Goal: Check status: Check status

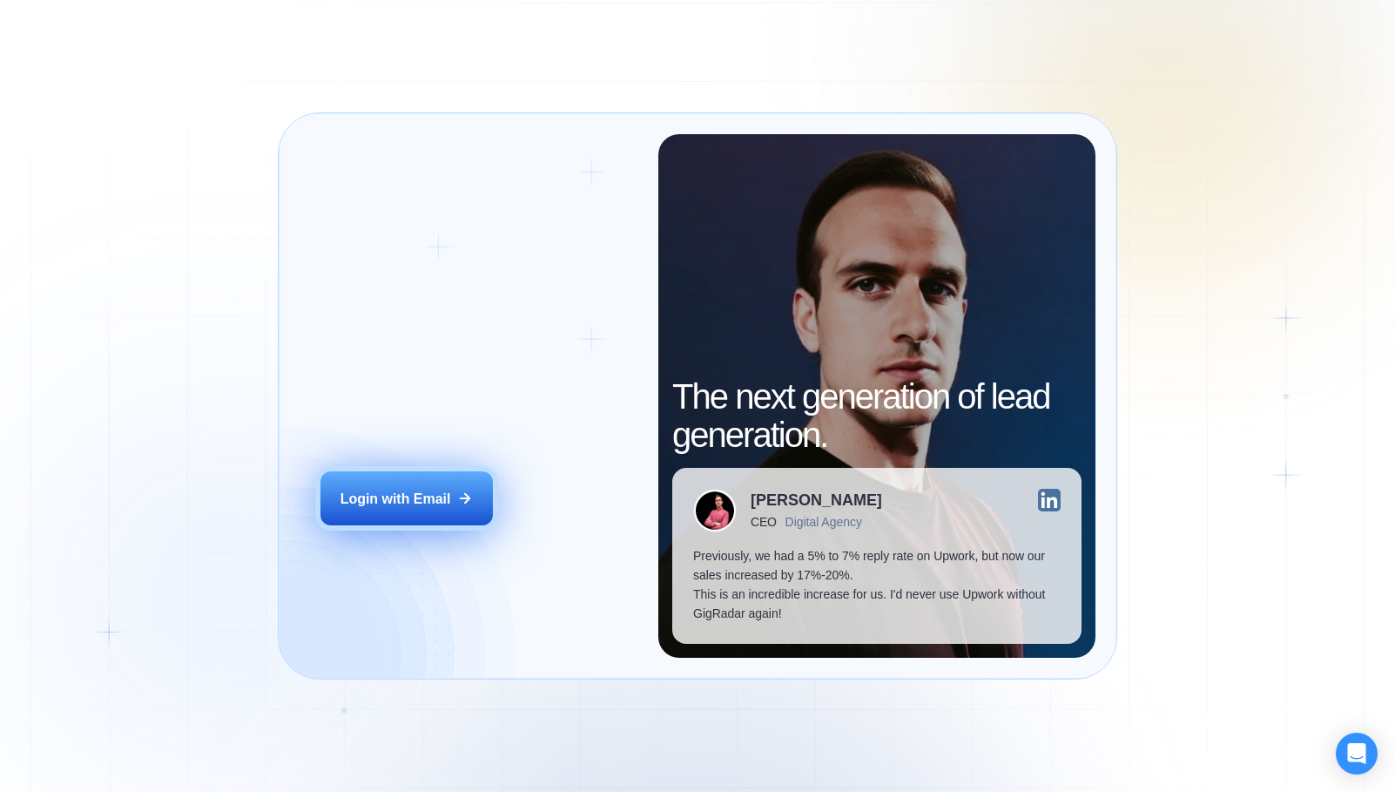
click at [428, 485] on button "Login with Email" at bounding box center [407, 498] width 172 height 54
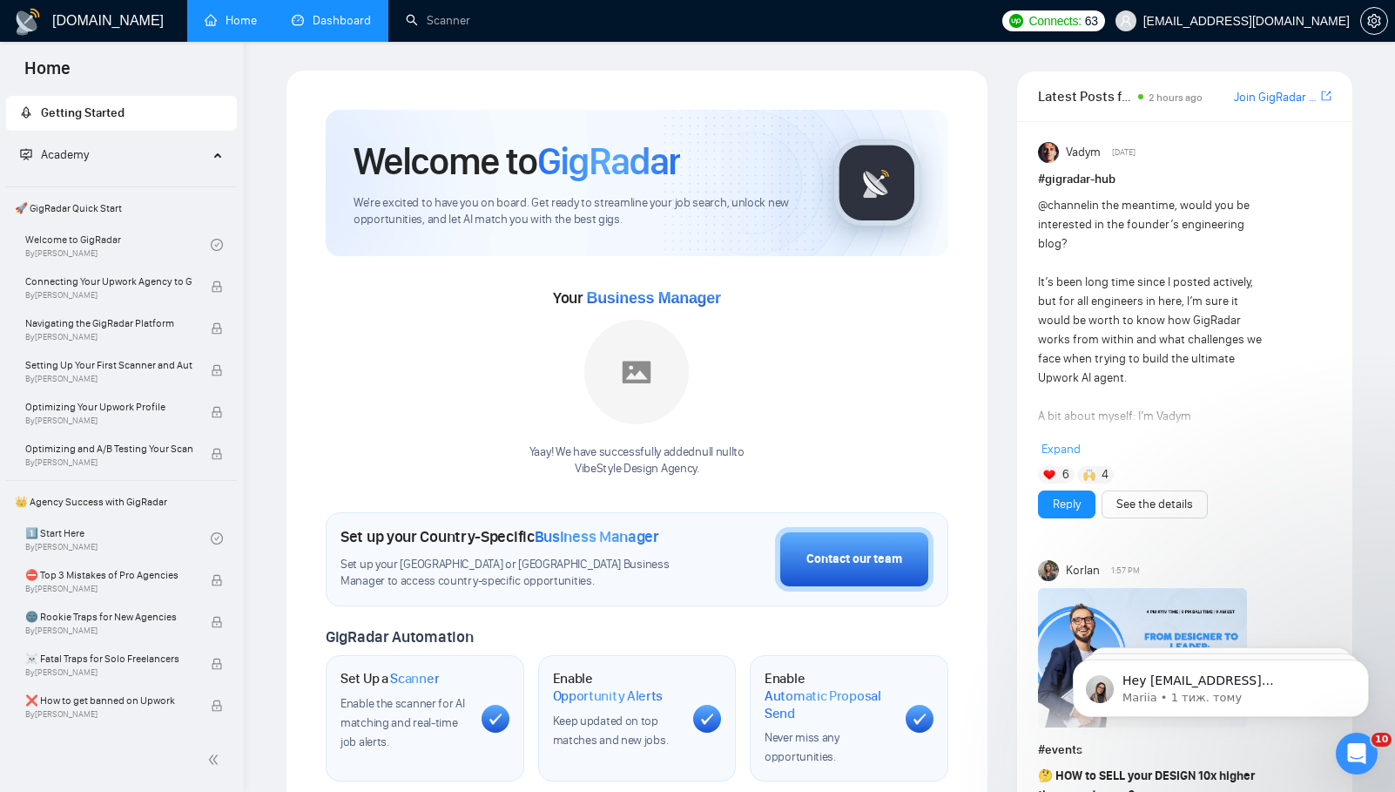
click at [327, 28] on link "Dashboard" at bounding box center [331, 20] width 79 height 15
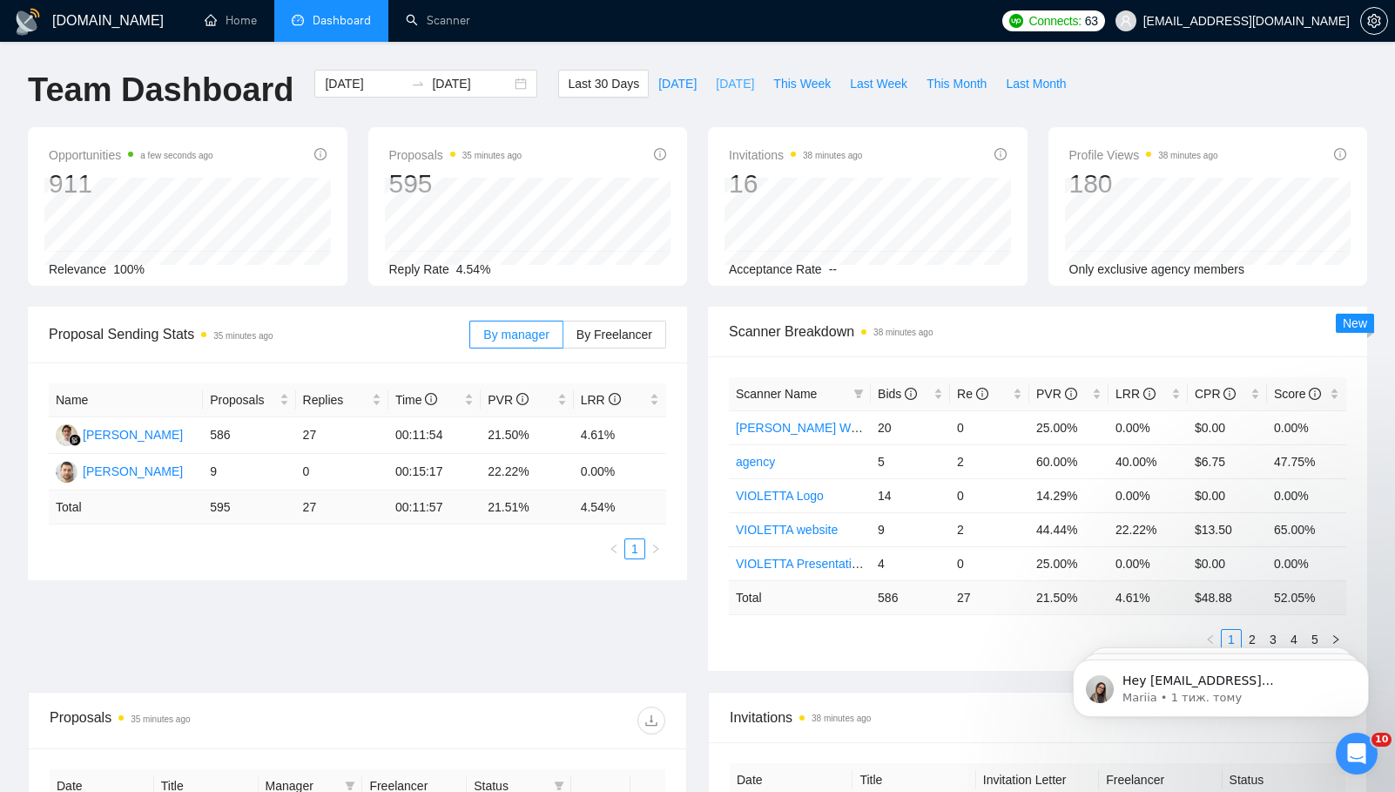
click at [719, 82] on span "[DATE]" at bounding box center [735, 83] width 38 height 19
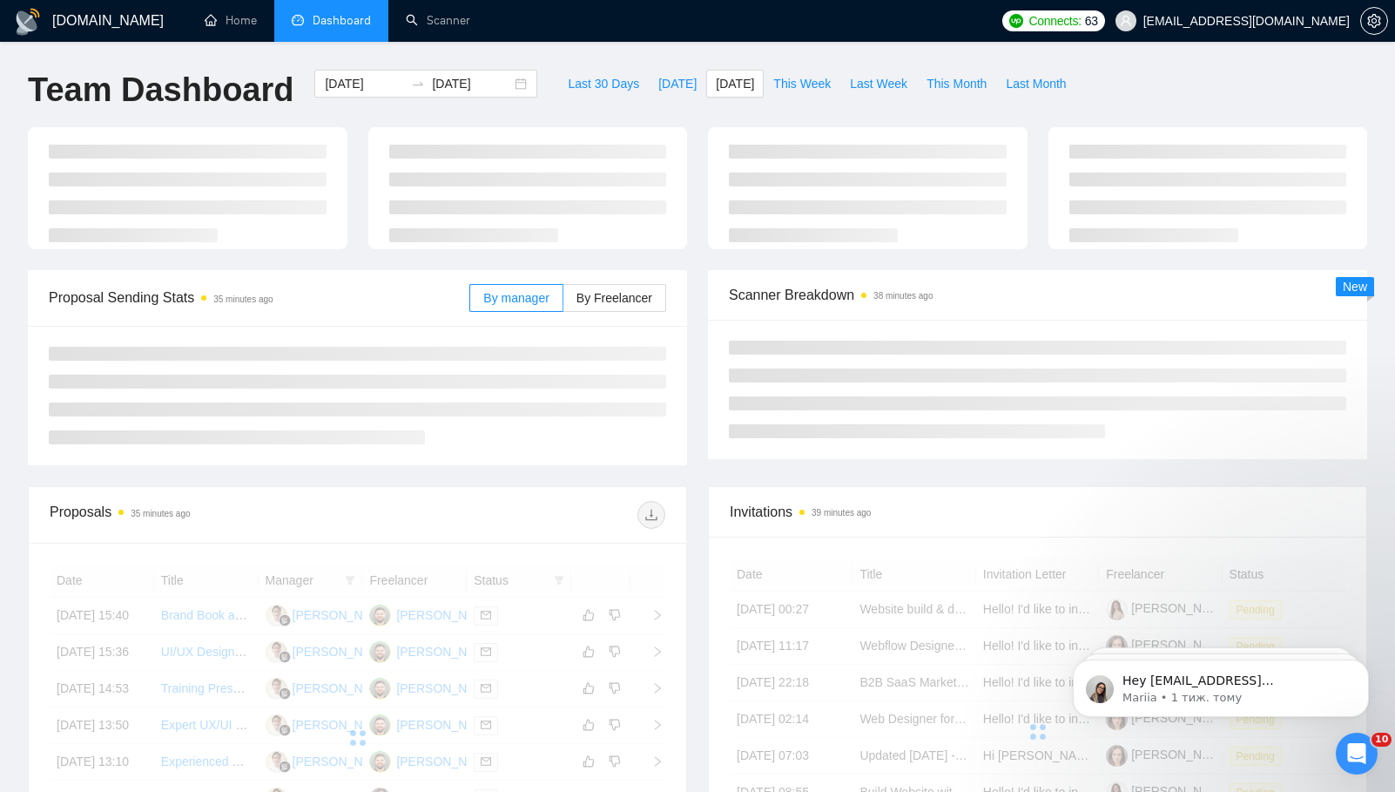
type input "[DATE]"
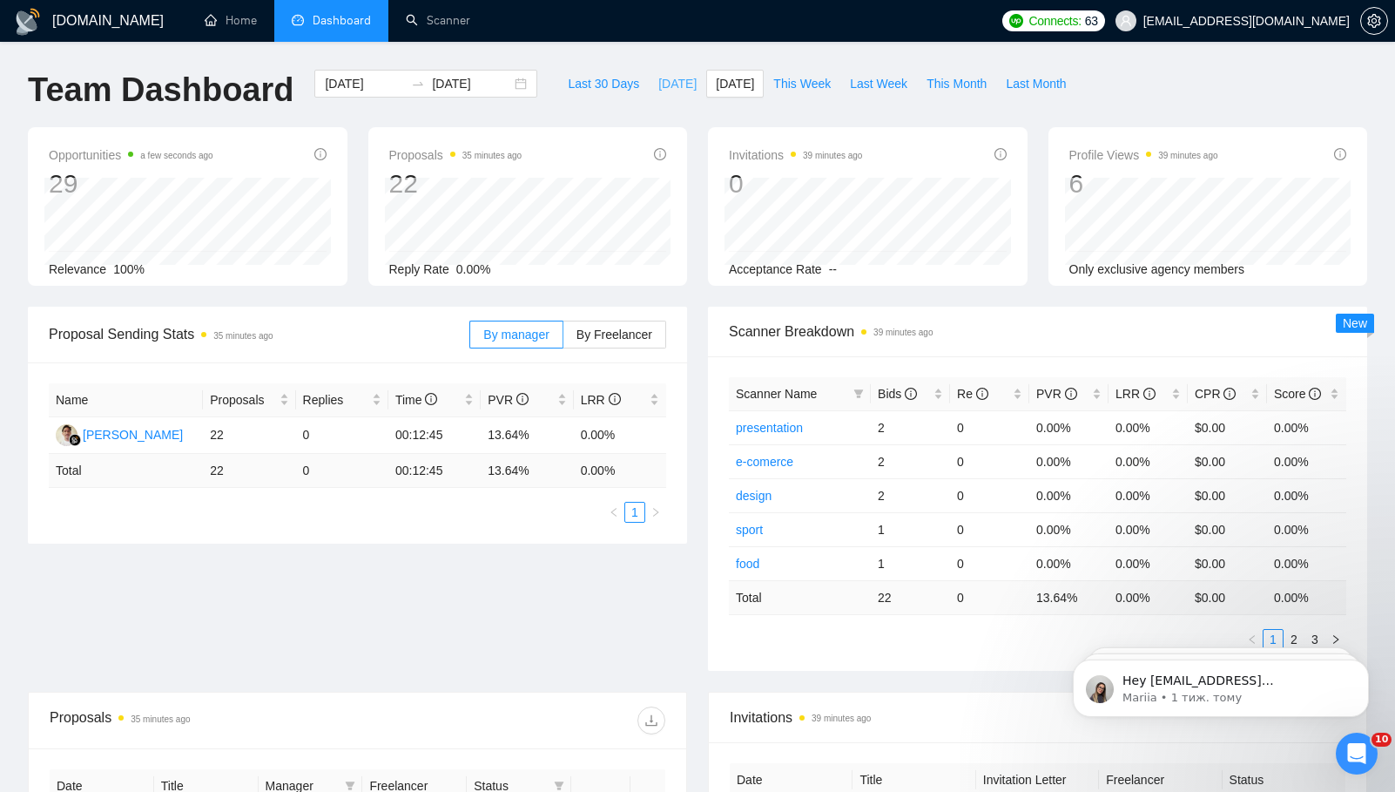
click at [663, 84] on span "[DATE]" at bounding box center [678, 83] width 38 height 19
type input "[DATE]"
click at [800, 85] on span "This Week" at bounding box center [801, 83] width 57 height 19
type input "[DATE]"
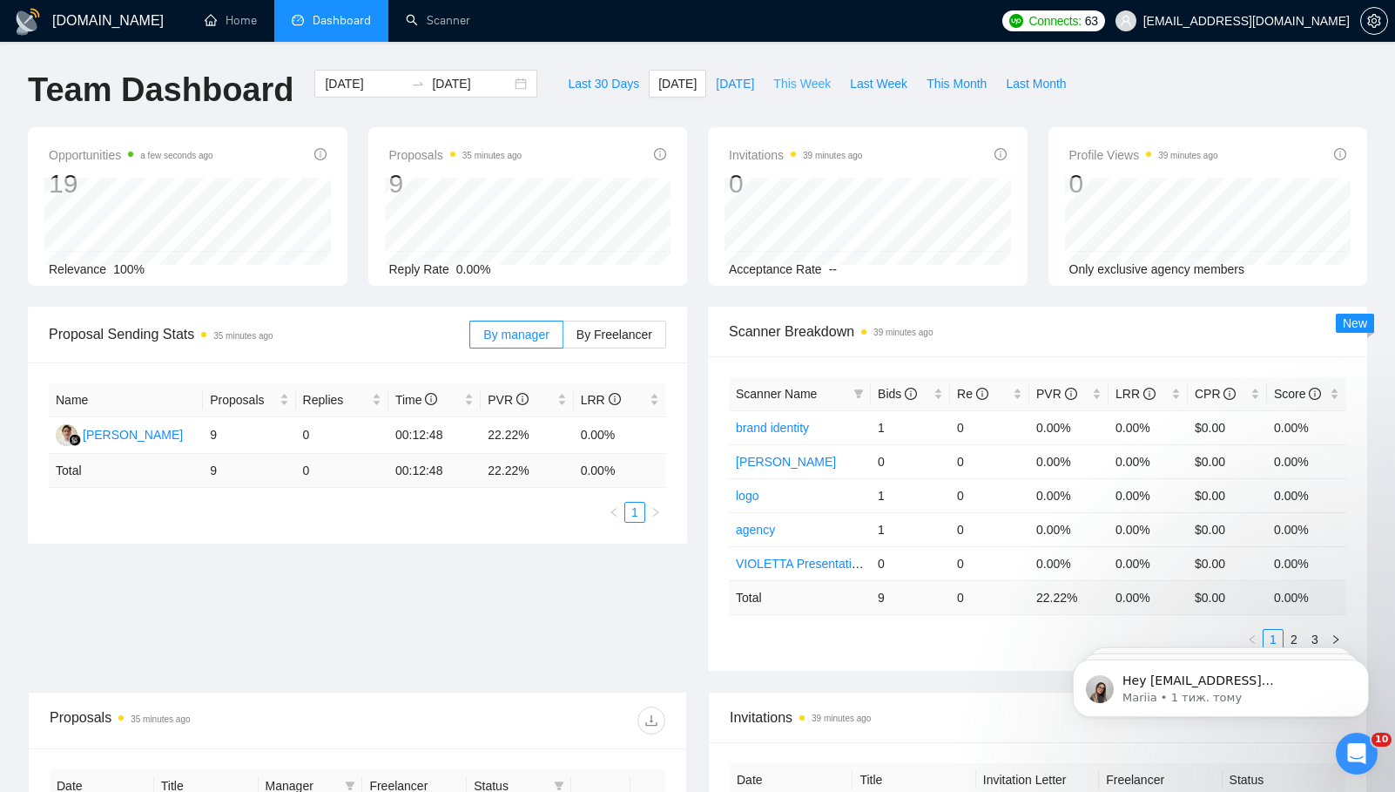
type input "[DATE]"
click at [882, 84] on span "Last Week" at bounding box center [878, 83] width 57 height 19
type input "[DATE]"
click at [950, 85] on span "This Month" at bounding box center [957, 83] width 60 height 19
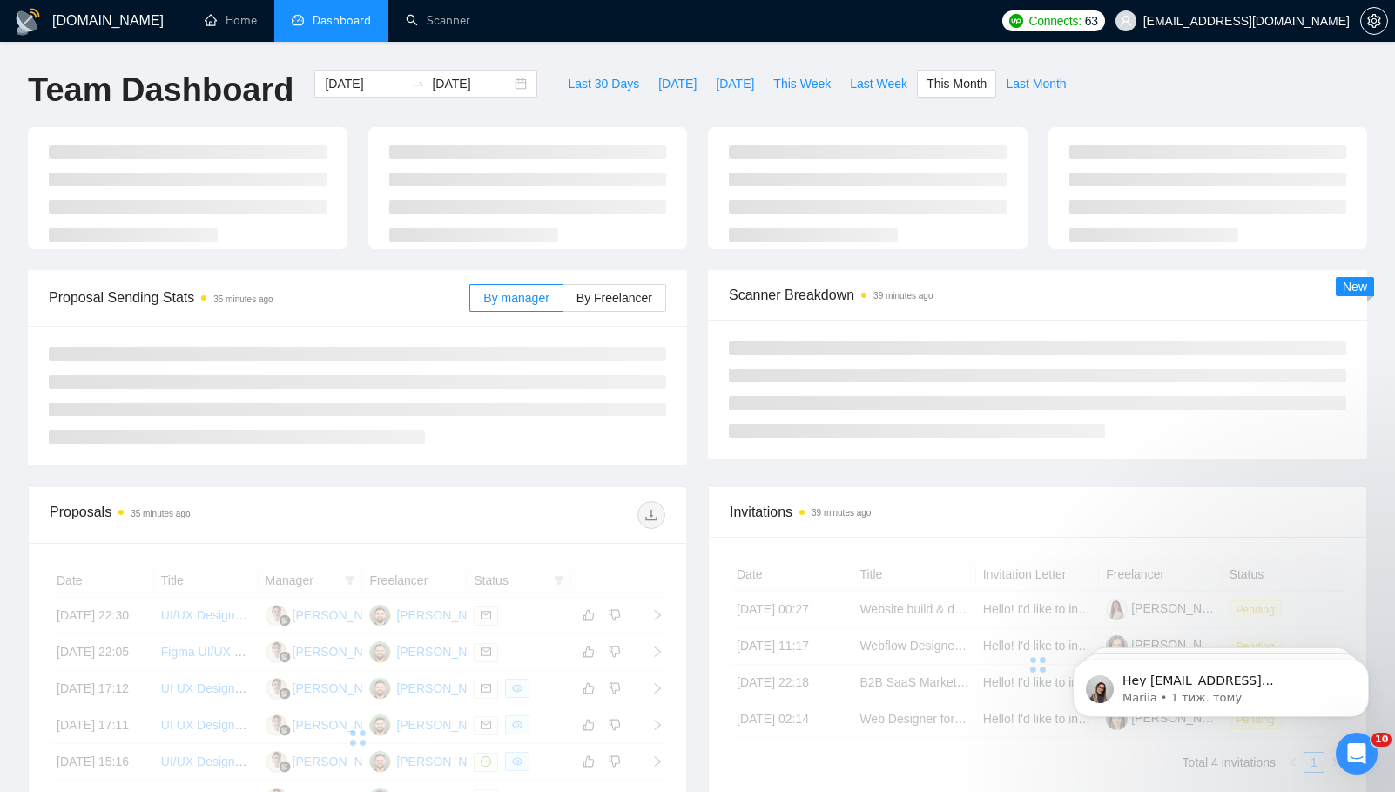
type input "[DATE]"
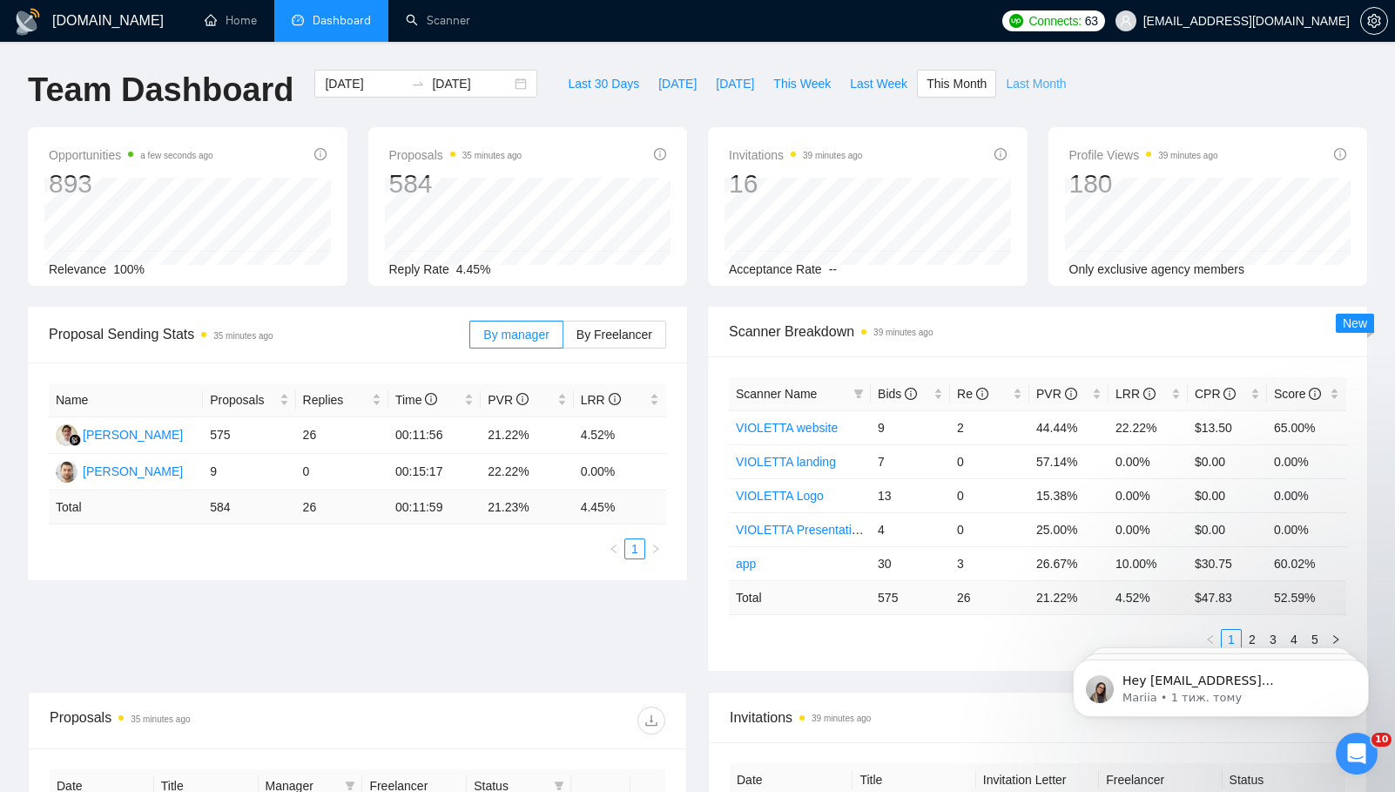
click at [1026, 91] on span "Last Month" at bounding box center [1036, 83] width 60 height 19
type input "[DATE]"
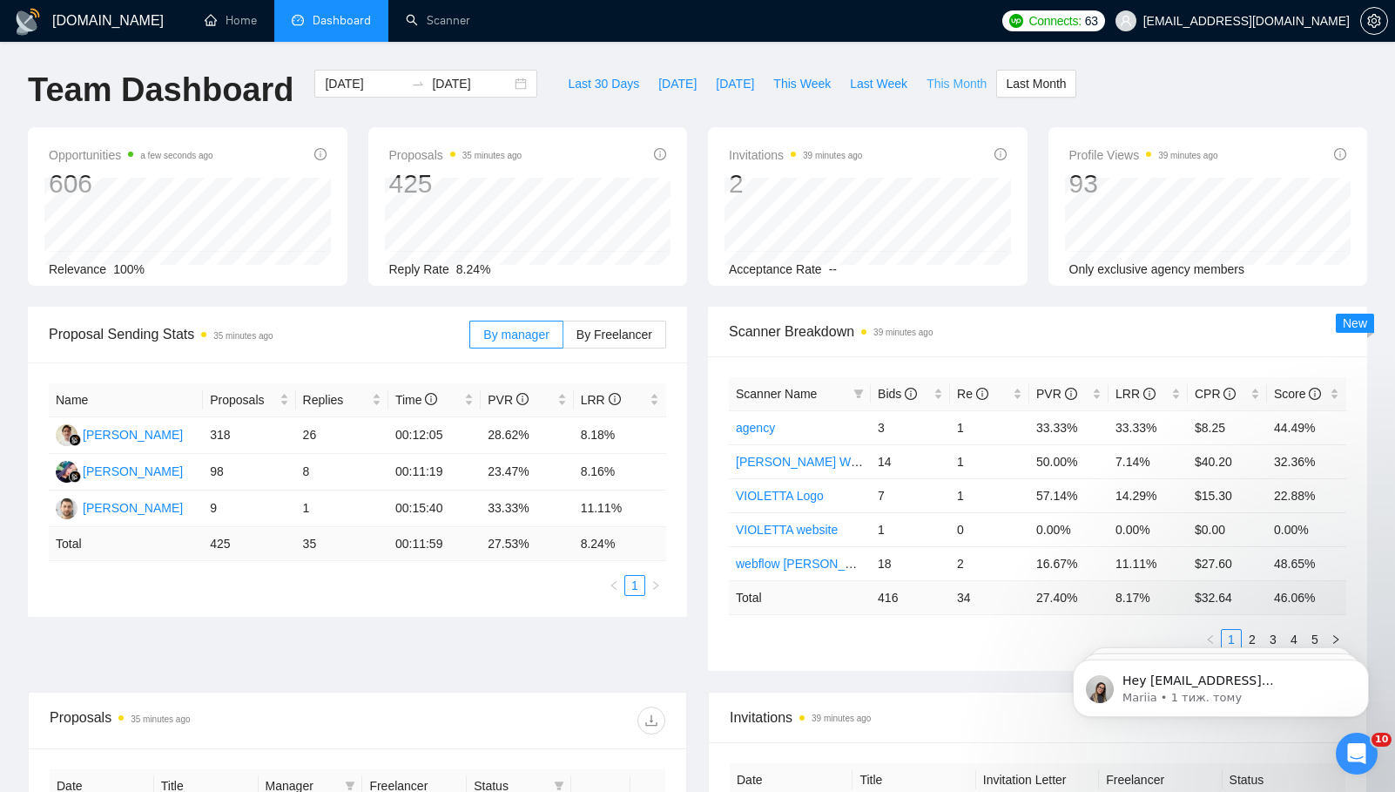
click at [967, 82] on span "This Month" at bounding box center [957, 83] width 60 height 19
type input "[DATE]"
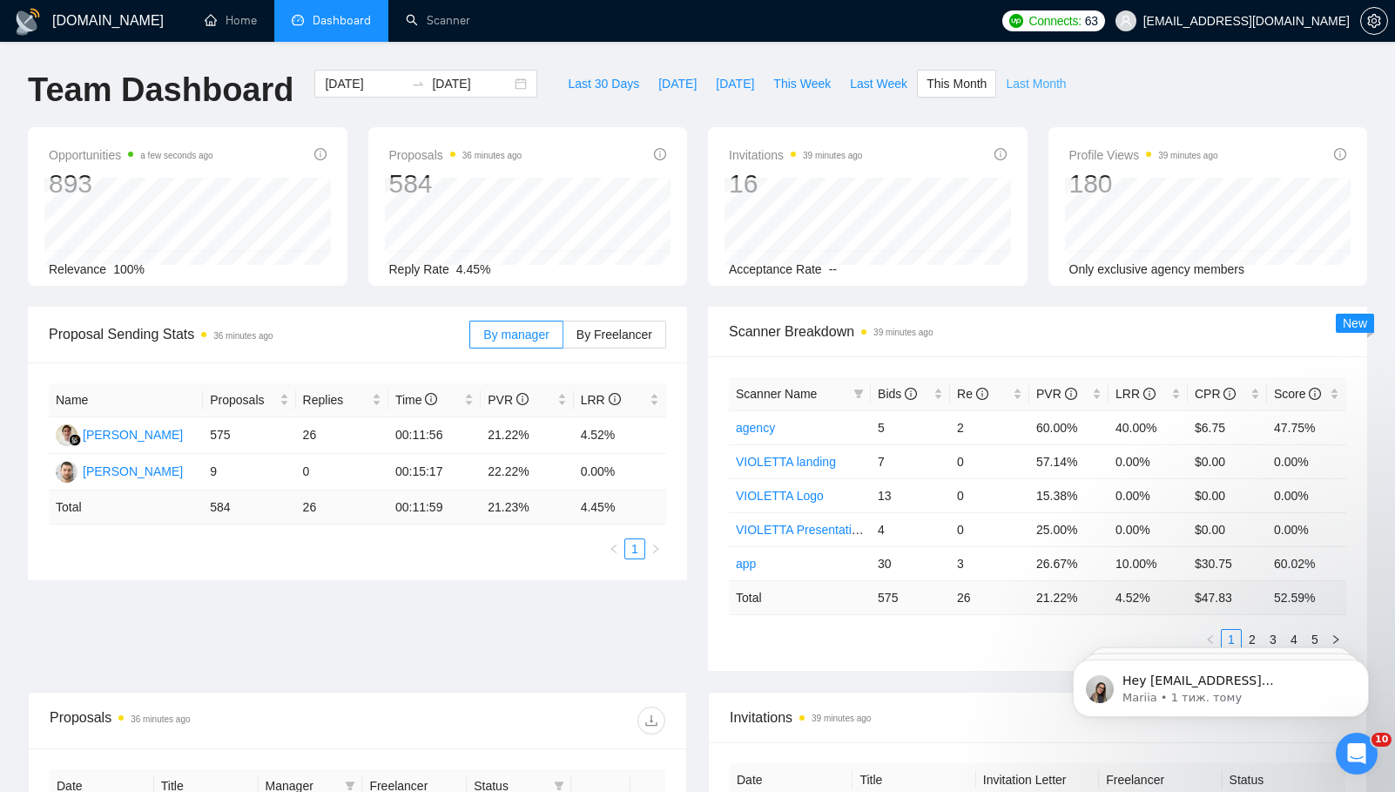
click at [1019, 78] on span "Last Month" at bounding box center [1036, 83] width 60 height 19
type input "[DATE]"
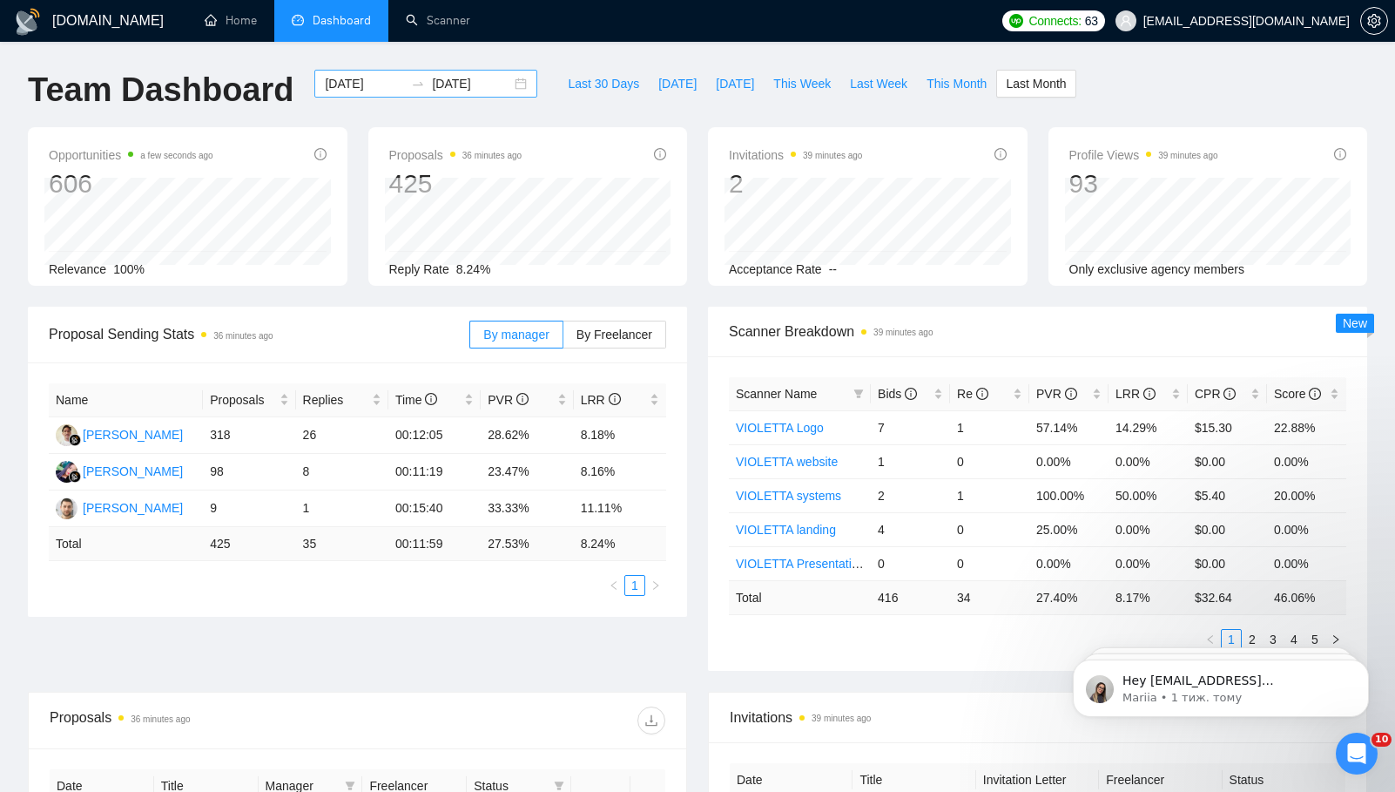
click at [411, 84] on icon "swap-right" at bounding box center [418, 84] width 14 height 14
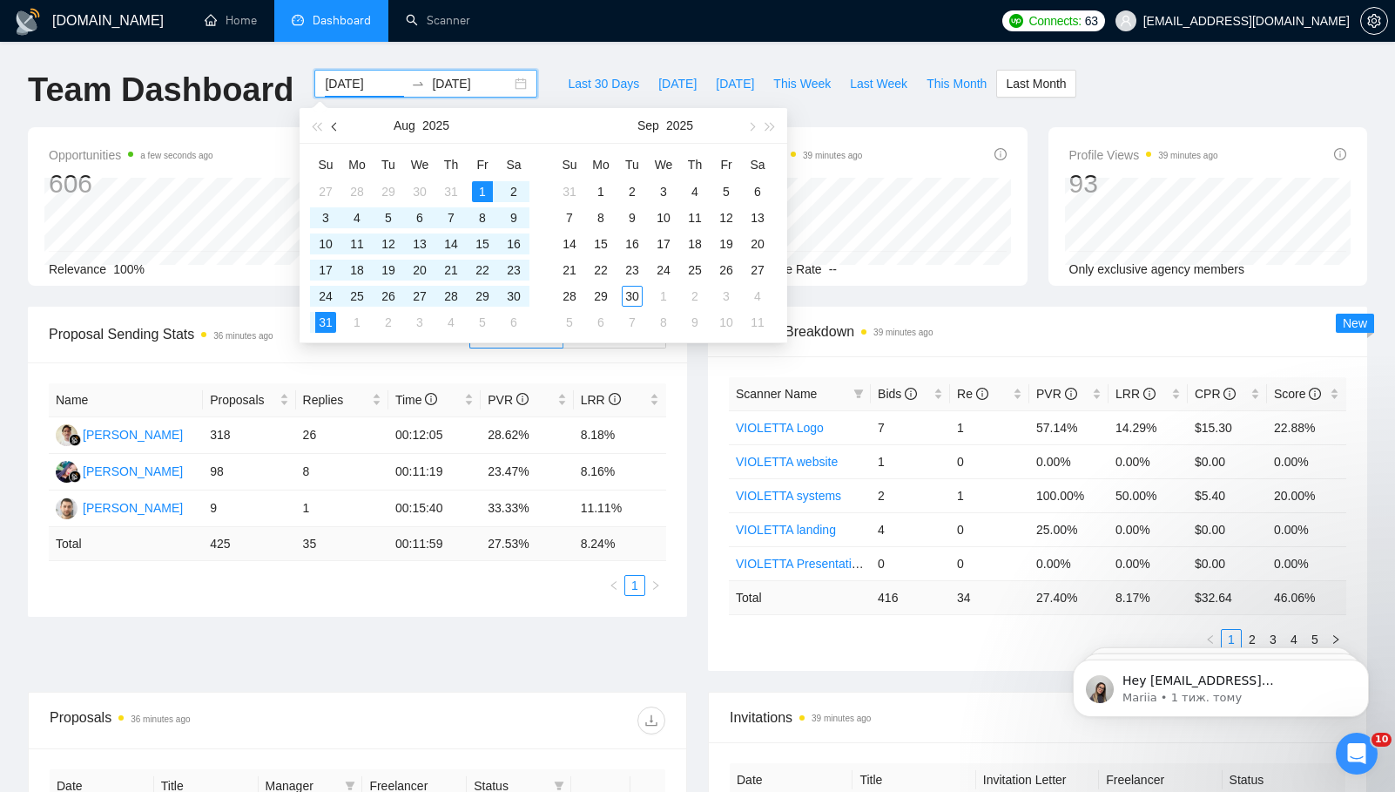
click at [335, 126] on span "button" at bounding box center [336, 126] width 9 height 9
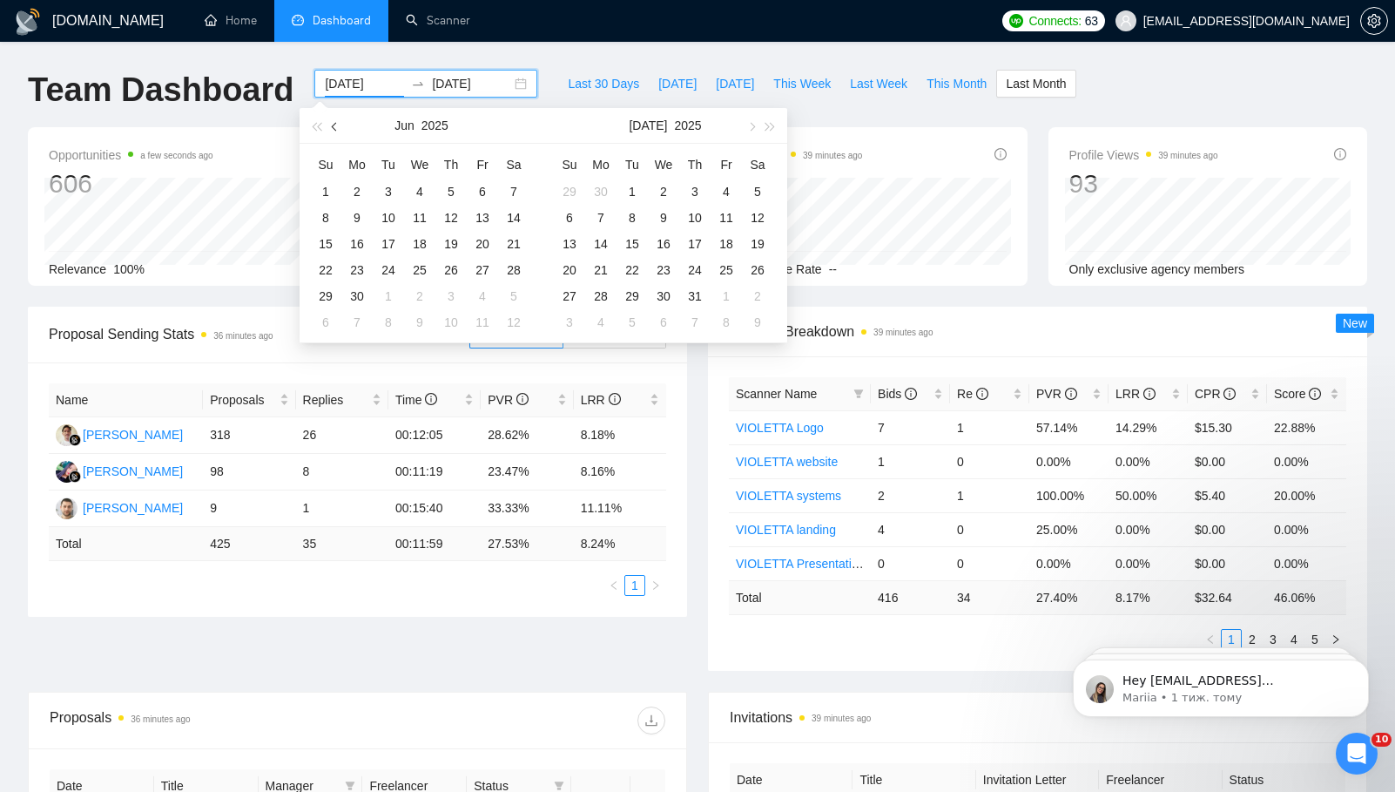
click at [335, 126] on span "button" at bounding box center [336, 126] width 9 height 9
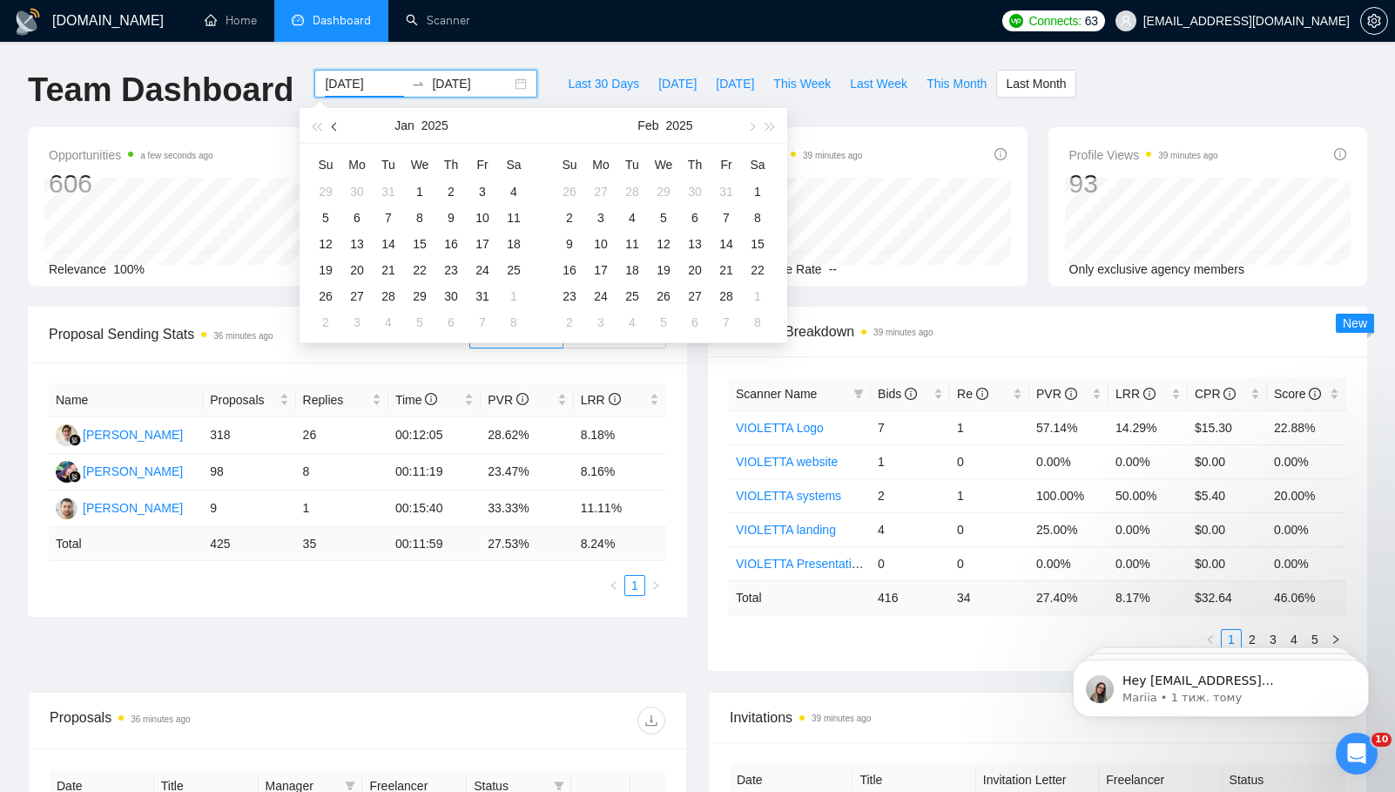
click at [335, 126] on span "button" at bounding box center [336, 126] width 9 height 9
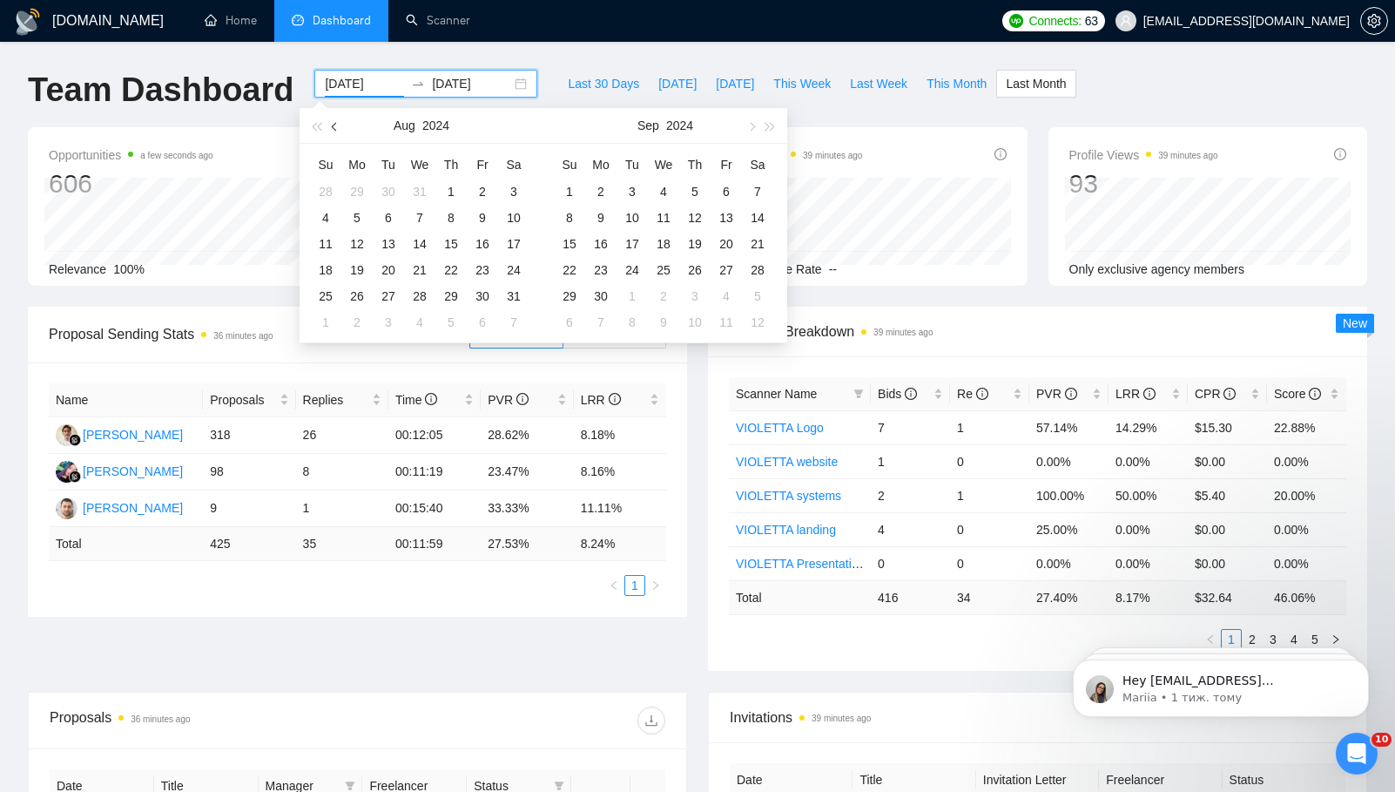
click at [335, 126] on span "button" at bounding box center [336, 126] width 9 height 9
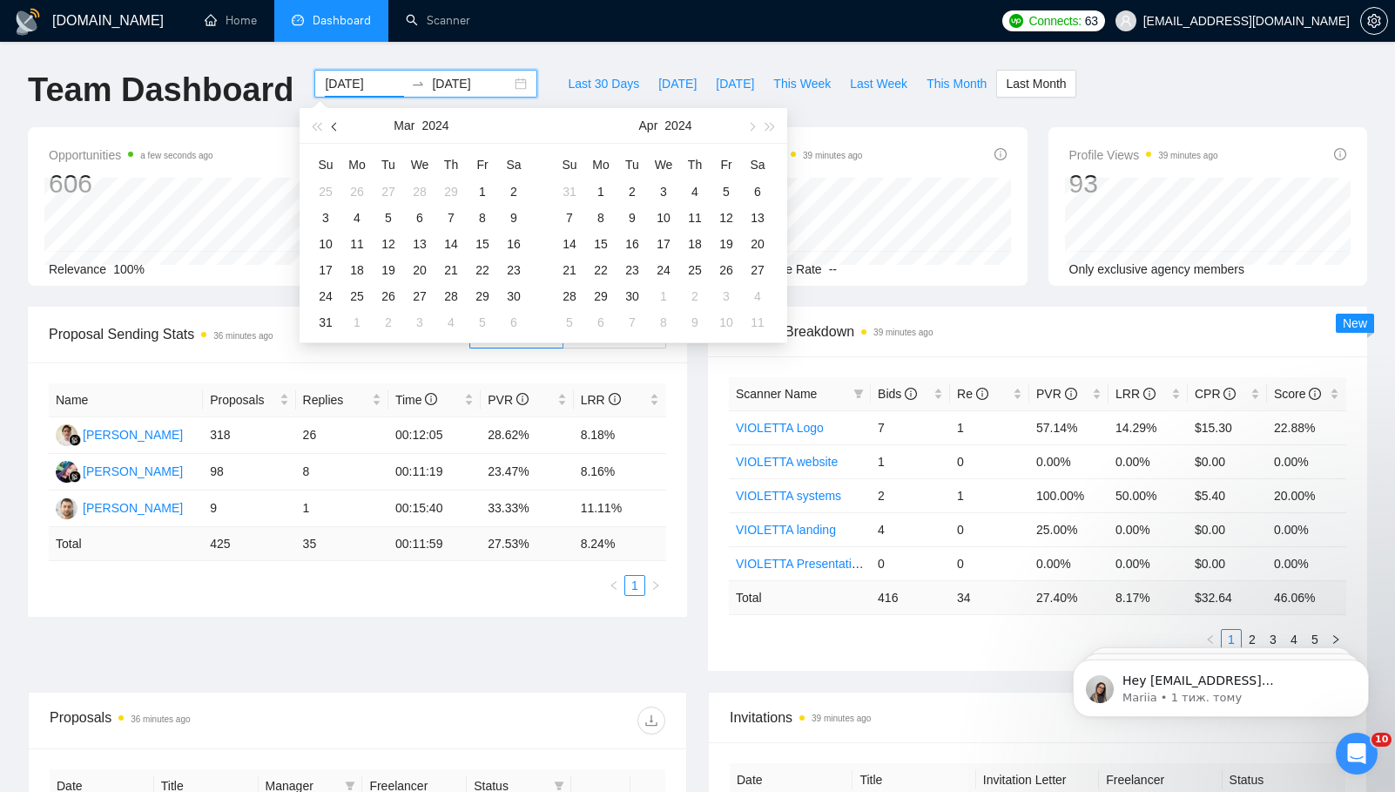
click at [335, 131] on button "button" at bounding box center [335, 125] width 19 height 35
click at [333, 127] on span "button" at bounding box center [336, 126] width 9 height 9
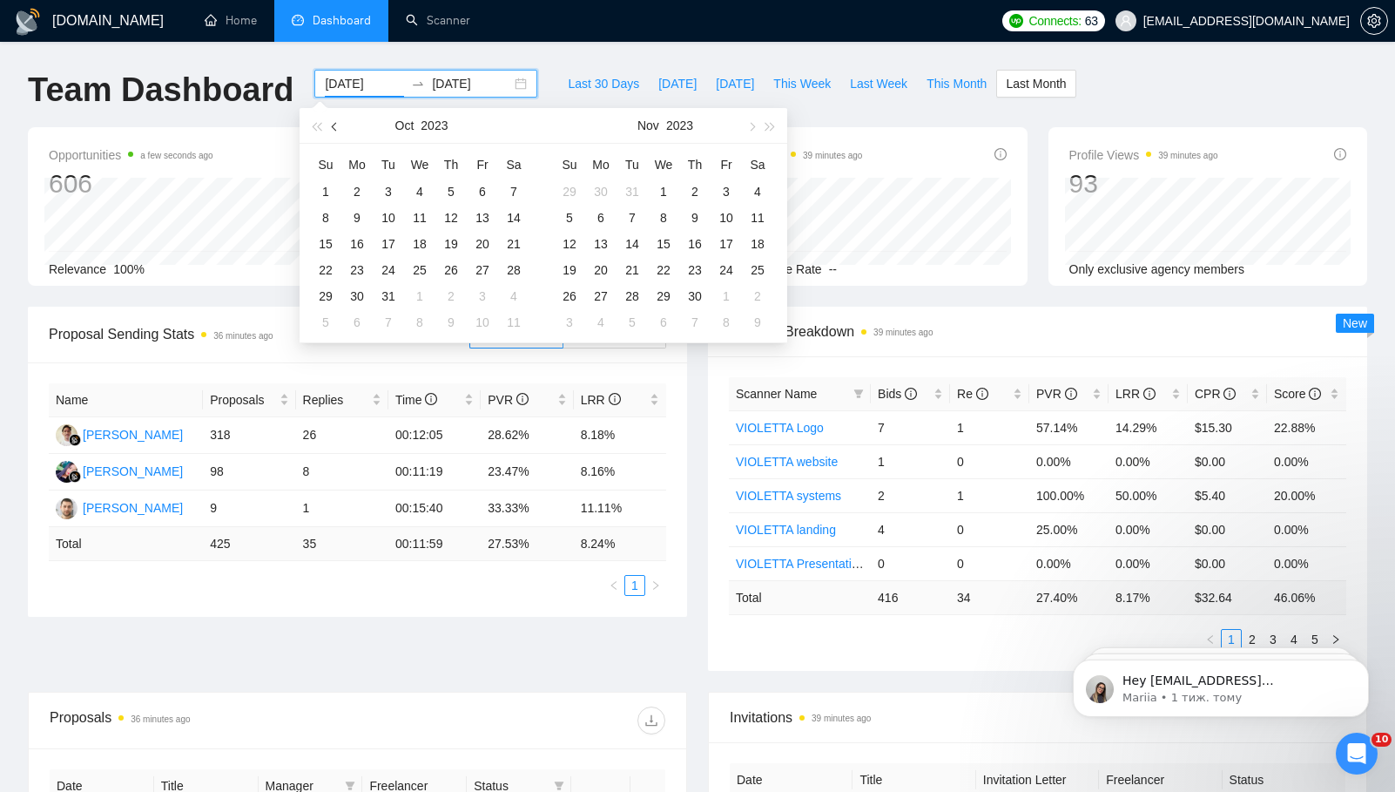
click at [333, 127] on span "button" at bounding box center [336, 126] width 9 height 9
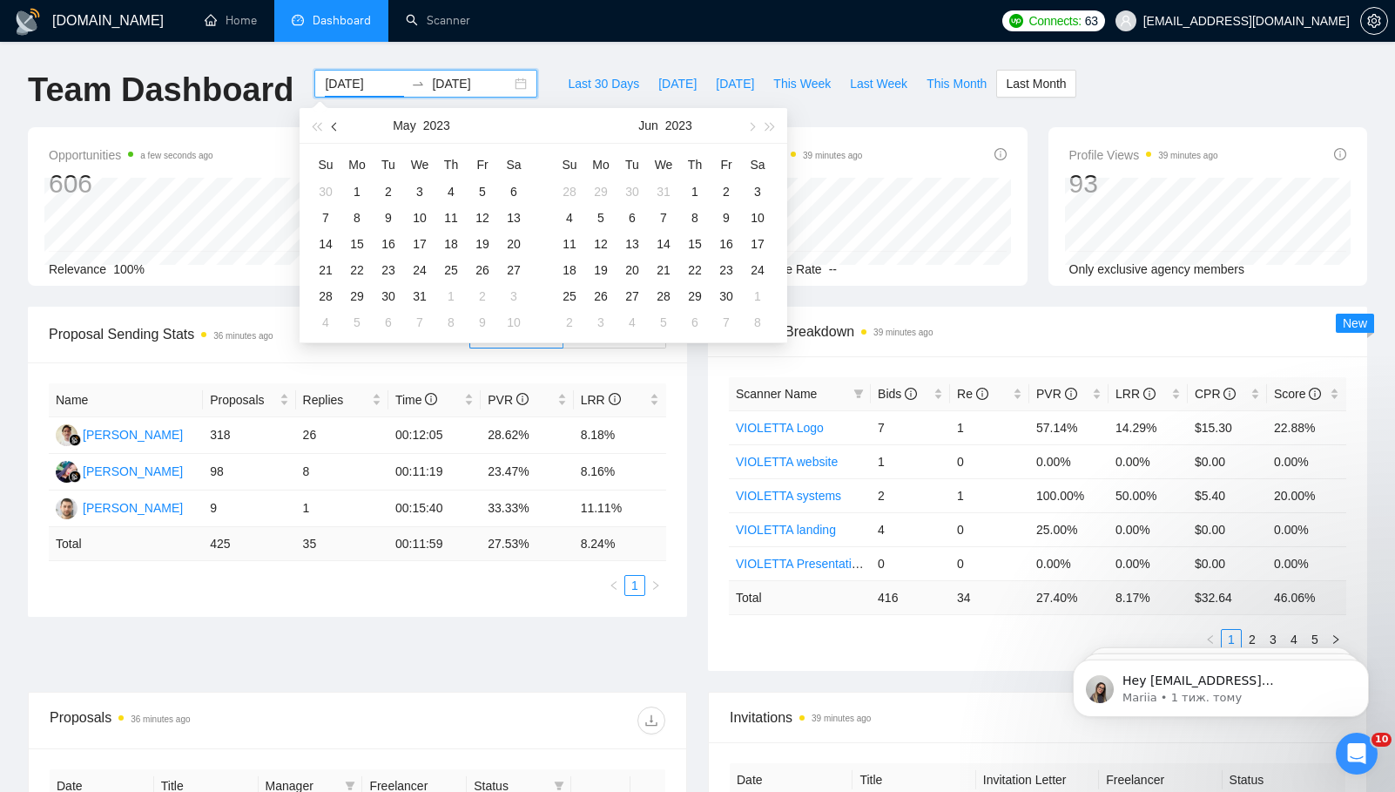
click at [333, 127] on span "button" at bounding box center [336, 126] width 9 height 9
type input "[DATE]"
click at [423, 188] on div "1" at bounding box center [419, 191] width 21 height 21
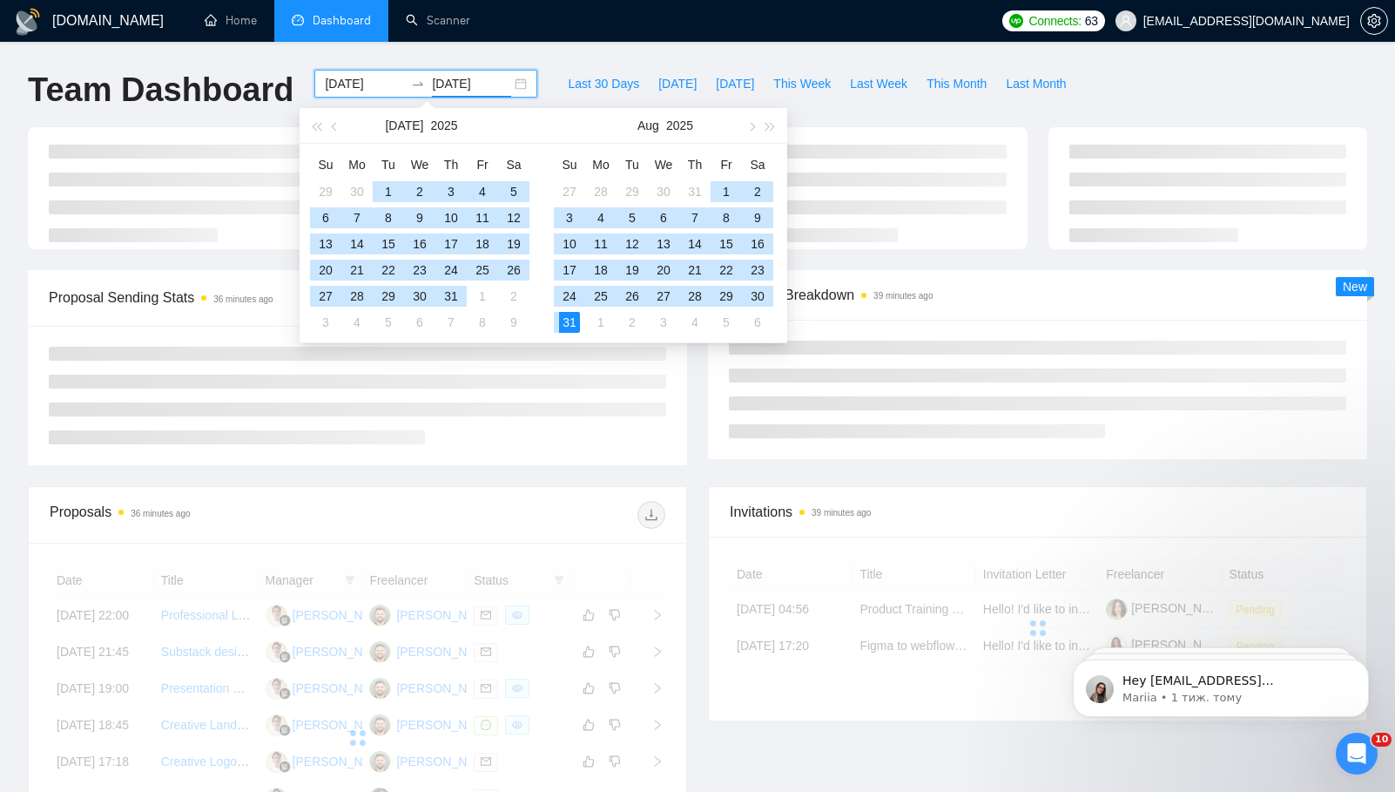
type input "[DATE]"
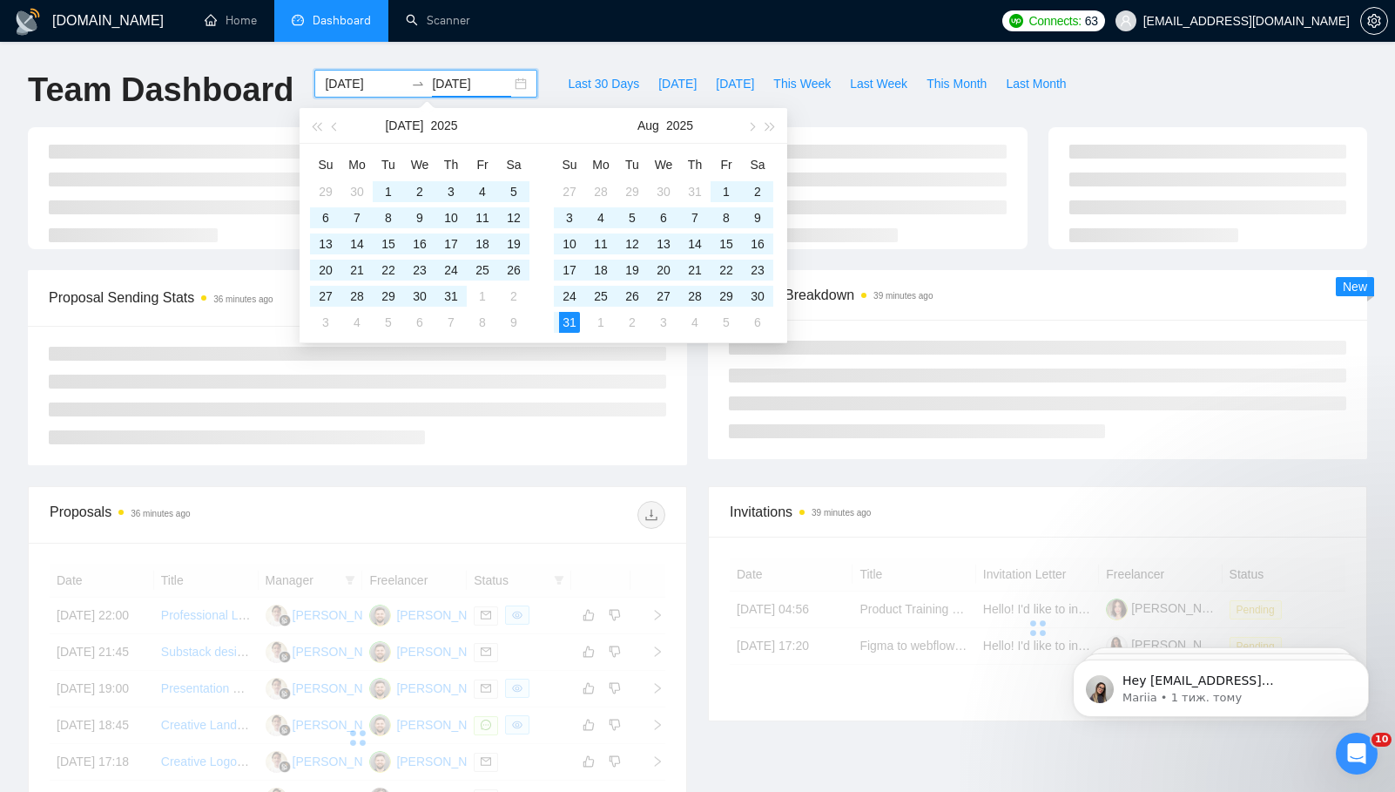
click at [728, 44] on div "[DOMAIN_NAME] Home Dashboard Scanner Connects: 63 [EMAIL_ADDRESS][DOMAIN_NAME] …" at bounding box center [697, 587] width 1395 height 1175
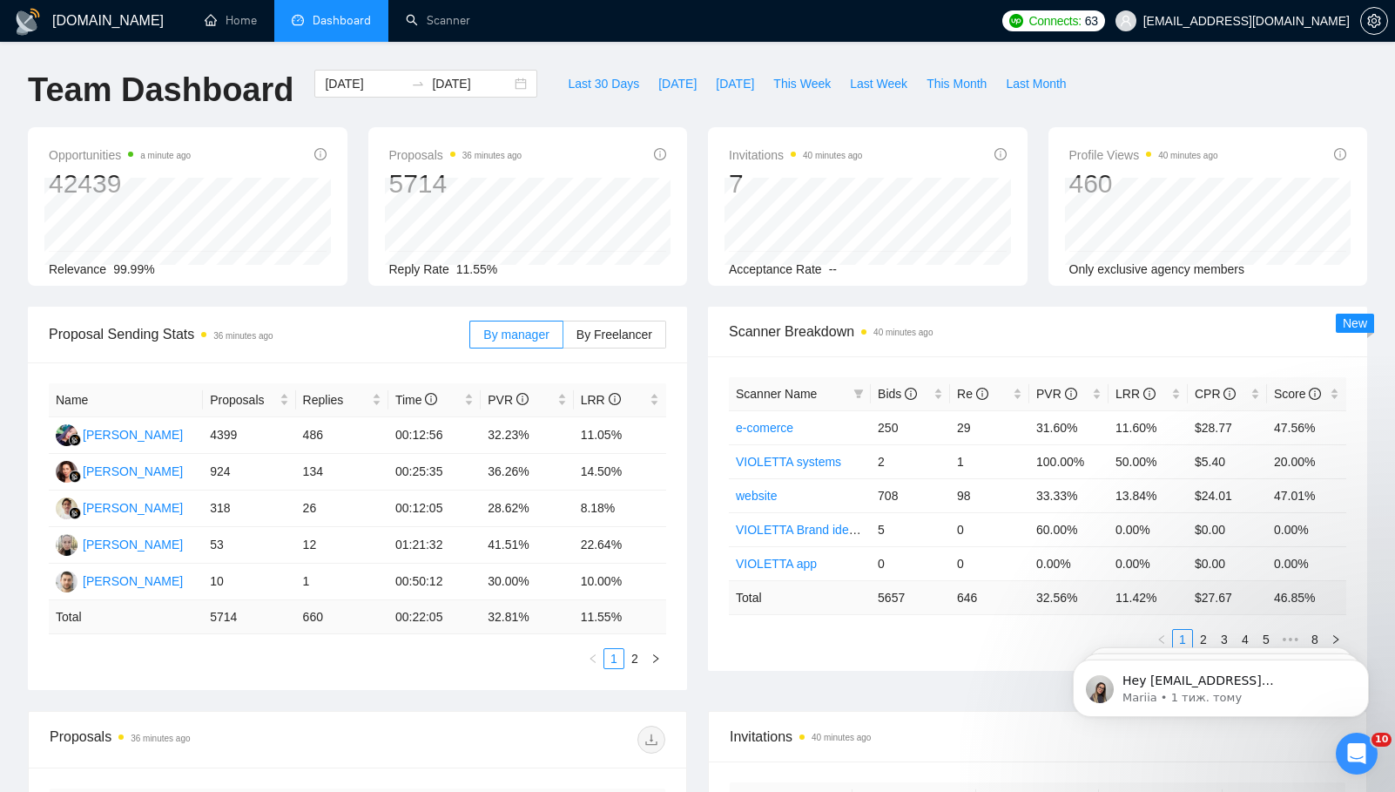
click at [474, 269] on span "11.55%" at bounding box center [476, 269] width 41 height 14
click at [591, 507] on td "8.18%" at bounding box center [620, 508] width 92 height 37
